Goal: Check status: Check status

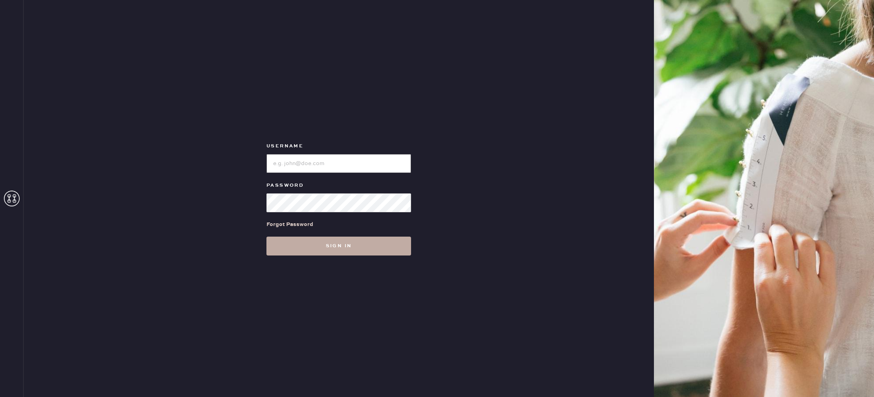
type input "reformationnorthpark"
click at [367, 248] on button "Sign in" at bounding box center [338, 246] width 145 height 19
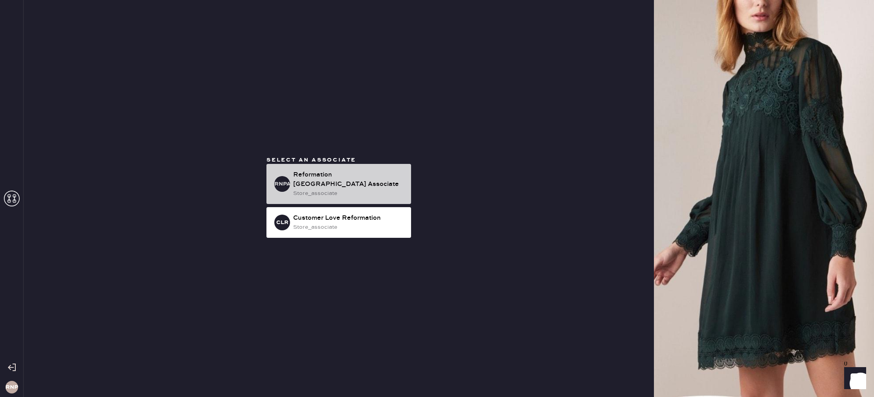
click at [358, 182] on div "Reformation [GEOGRAPHIC_DATA] Associate" at bounding box center [349, 179] width 112 height 19
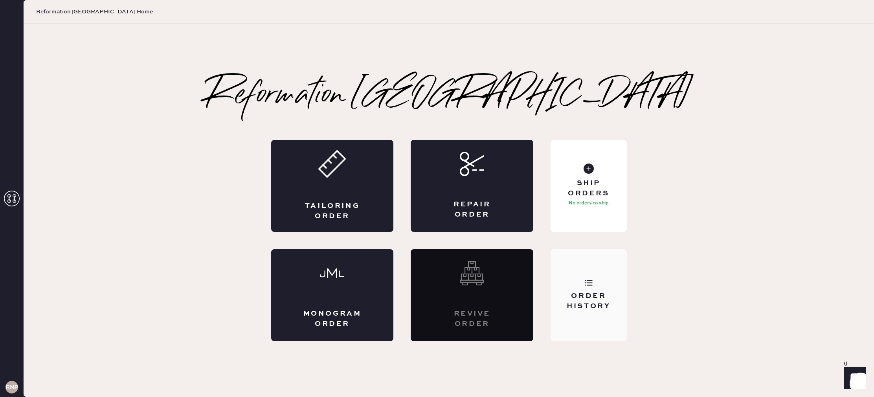
click at [600, 284] on div "Order History" at bounding box center [589, 295] width 76 height 92
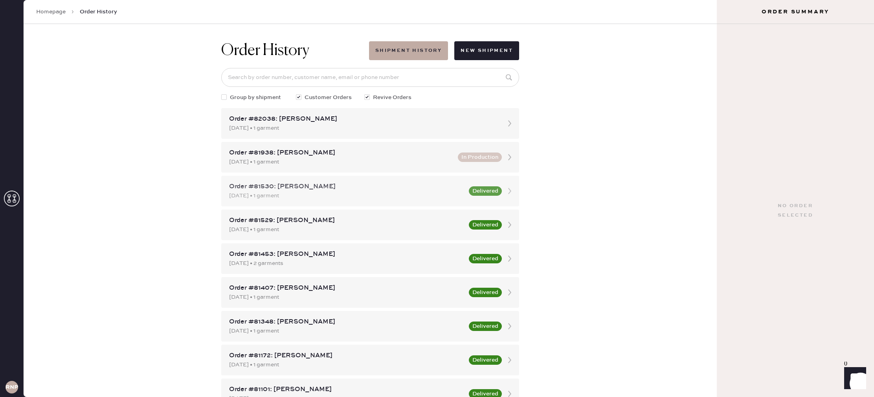
click at [499, 189] on button "Delivered" at bounding box center [485, 190] width 33 height 9
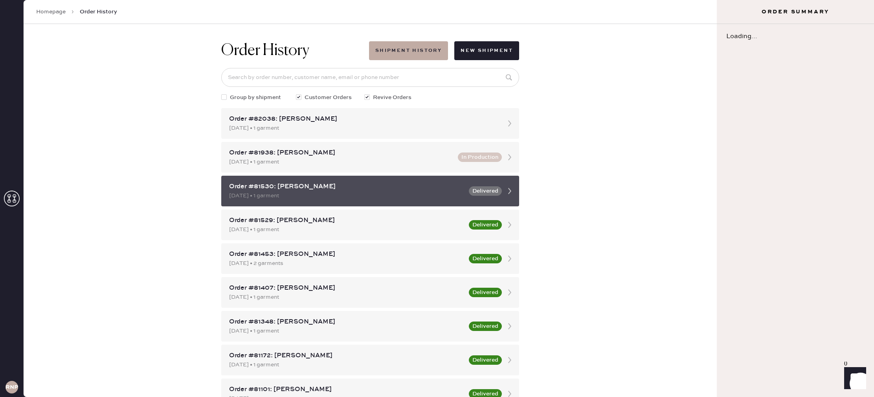
click at [511, 189] on icon at bounding box center [510, 191] width 16 height 16
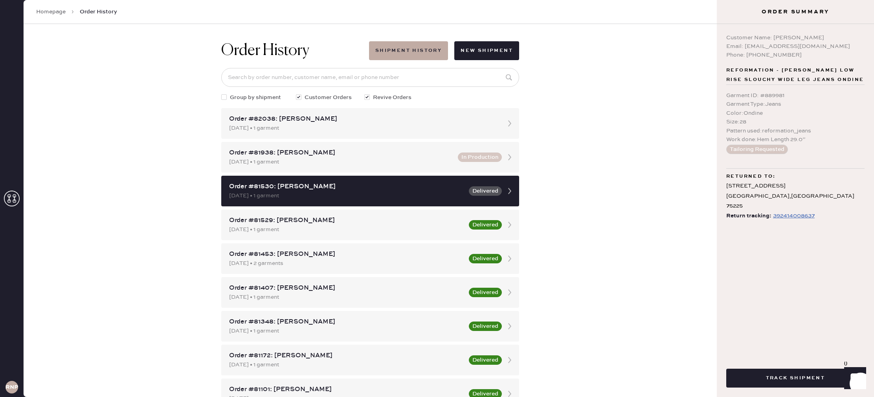
click at [804, 211] on div "392414008637" at bounding box center [794, 215] width 42 height 9
drag, startPoint x: 827, startPoint y: 44, endPoint x: 745, endPoint y: 47, distance: 82.2
click at [745, 47] on div "Email: [EMAIL_ADDRESS][DOMAIN_NAME]" at bounding box center [795, 46] width 138 height 9
copy div "[EMAIL_ADDRESS][DOMAIN_NAME]"
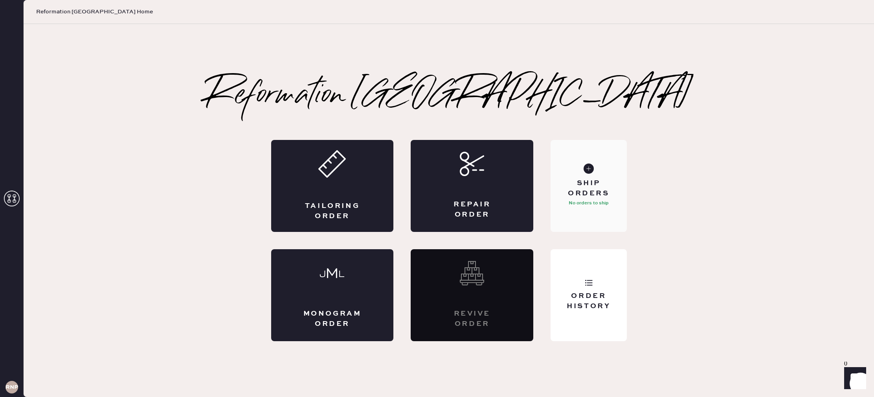
click at [567, 213] on div "Ship Orders No orders to ship" at bounding box center [589, 186] width 76 height 92
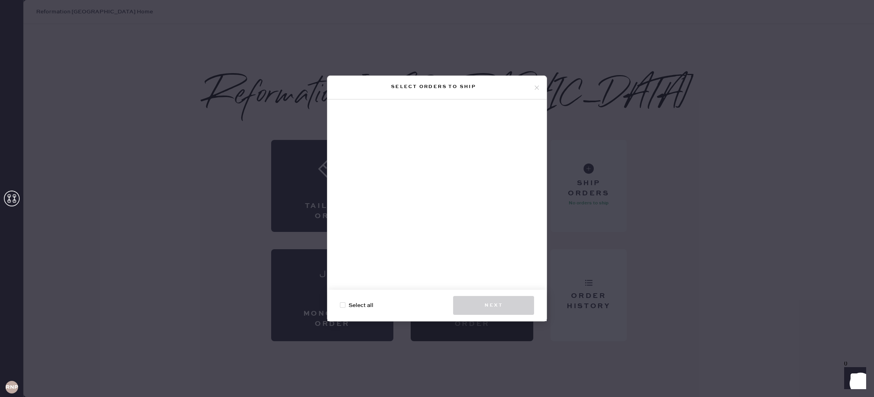
drag, startPoint x: 538, startPoint y: 87, endPoint x: 589, endPoint y: 212, distance: 134.9
click at [537, 87] on icon at bounding box center [536, 87] width 7 height 7
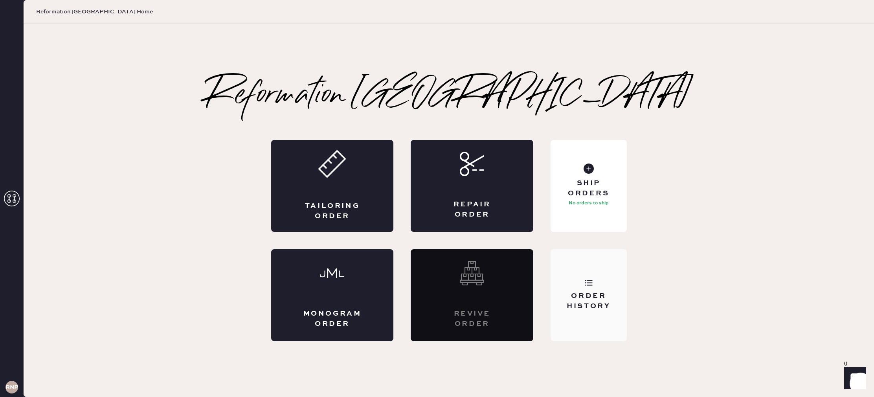
click at [601, 281] on div "Order History" at bounding box center [589, 295] width 76 height 92
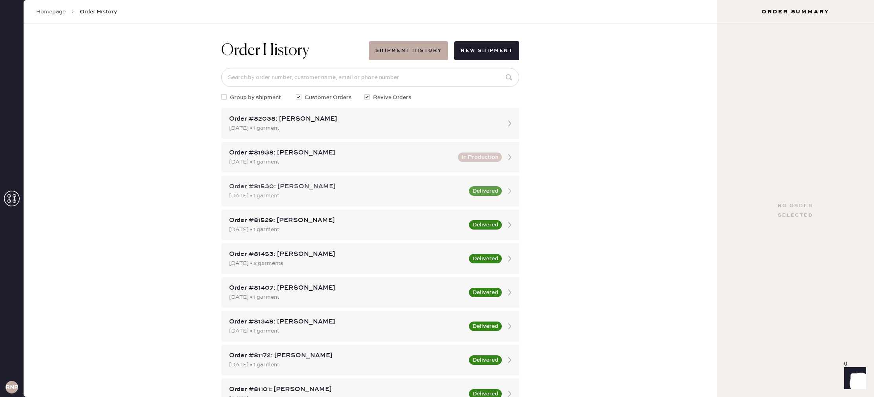
click at [421, 185] on div "Order #81530: [PERSON_NAME]" at bounding box center [346, 186] width 235 height 9
